Goal: Task Accomplishment & Management: Manage account settings

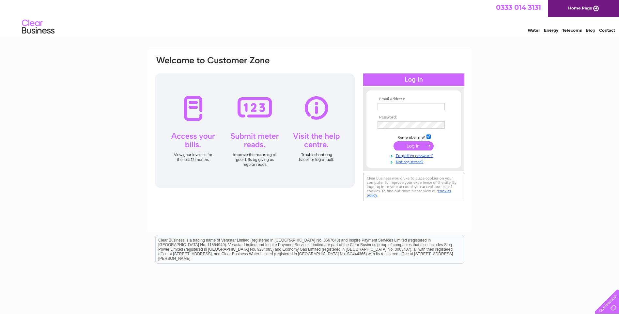
type input "david@mainshighlandwear.co.uk"
click at [407, 143] on input "submit" at bounding box center [414, 145] width 40 height 9
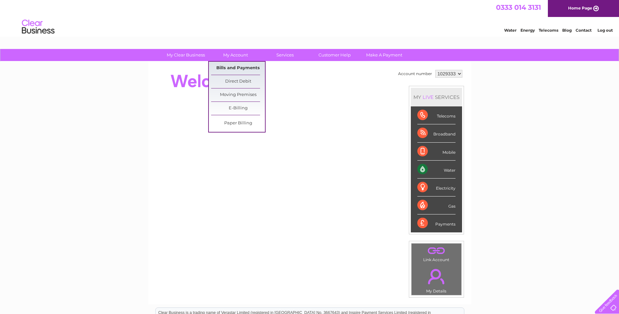
click at [235, 68] on link "Bills and Payments" at bounding box center [238, 68] width 54 height 13
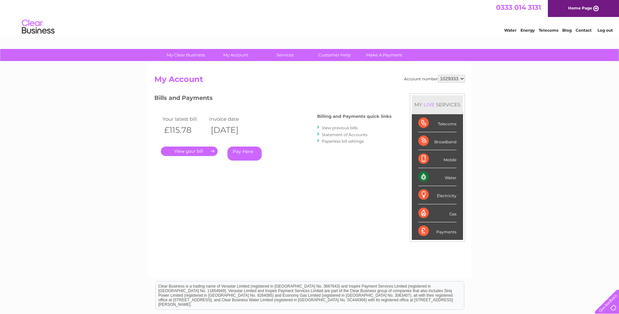
click at [202, 150] on link "." at bounding box center [189, 151] width 57 height 9
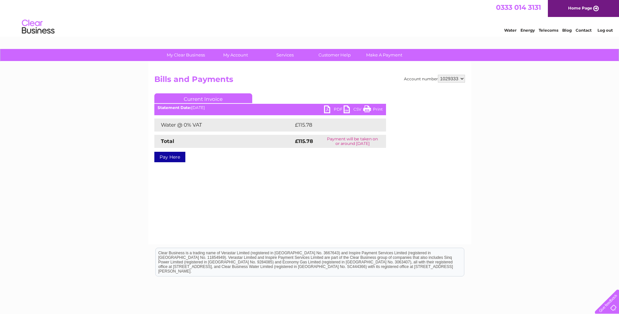
click at [327, 106] on link "PDF" at bounding box center [334, 109] width 20 height 9
